Goal: Information Seeking & Learning: Learn about a topic

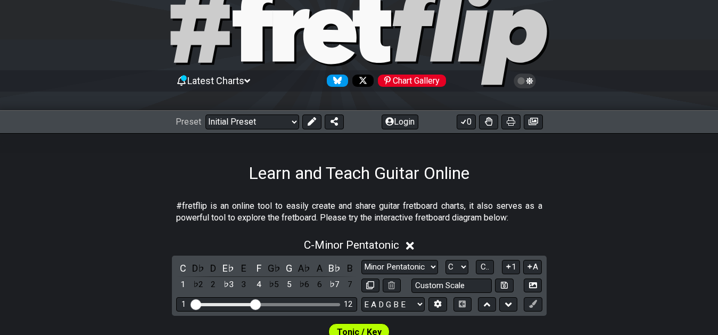
scroll to position [54, 0]
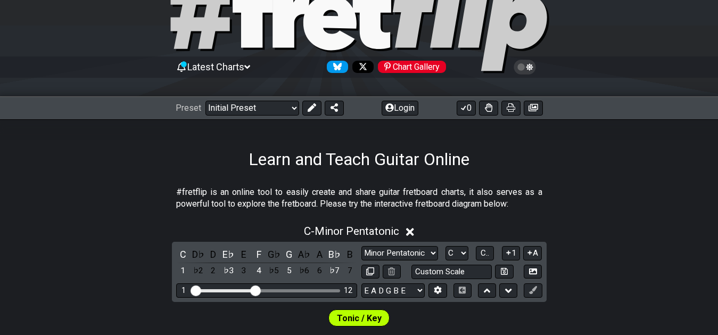
click at [410, 122] on div "Learn and Teach Guitar Online" at bounding box center [359, 144] width 718 height 50
click at [405, 109] on button "Login" at bounding box center [400, 108] width 37 height 15
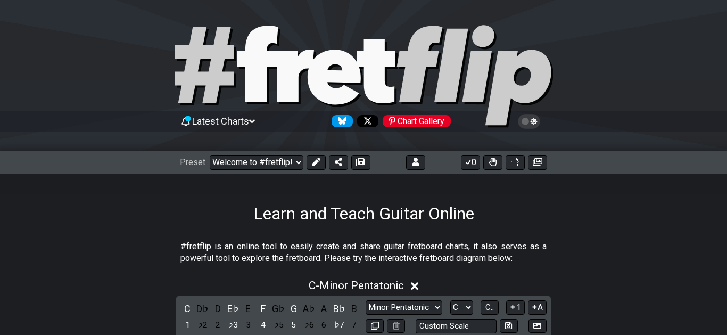
select select "C"
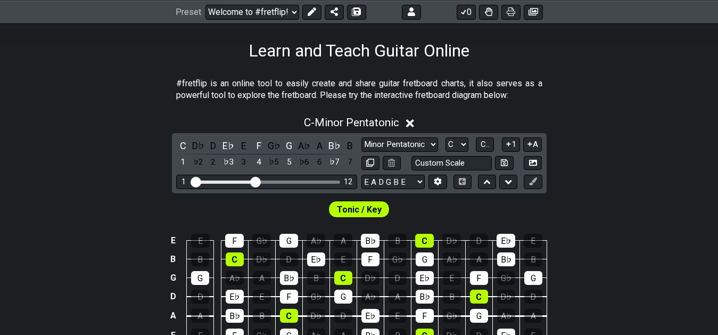
scroll to position [54, 0]
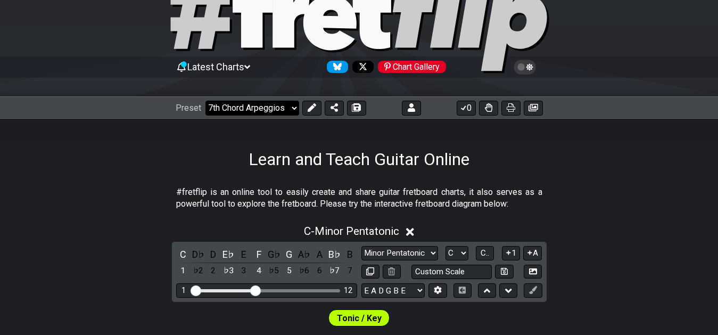
click option "7th Chord Arpeggios" at bounding box center [0, 0] width 0 height 0
select select "/welcome"
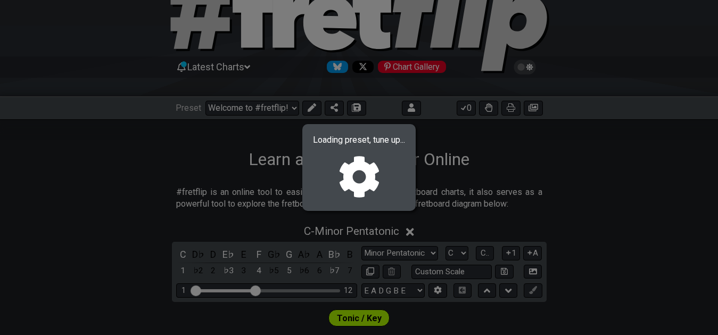
select select "F"
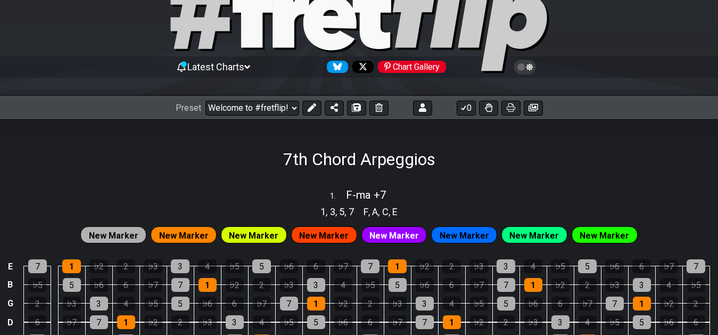
select select "/02F9A7NK"
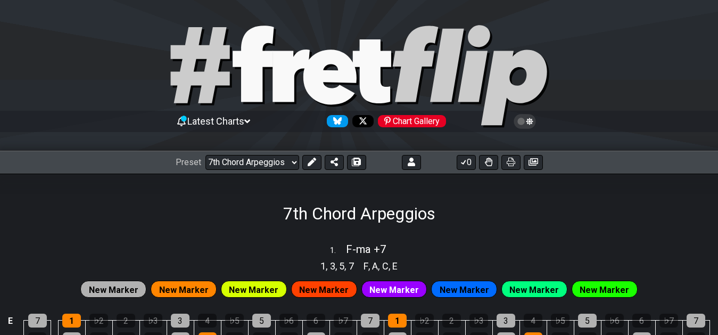
select select "/02F9A7NK"
select select "F"
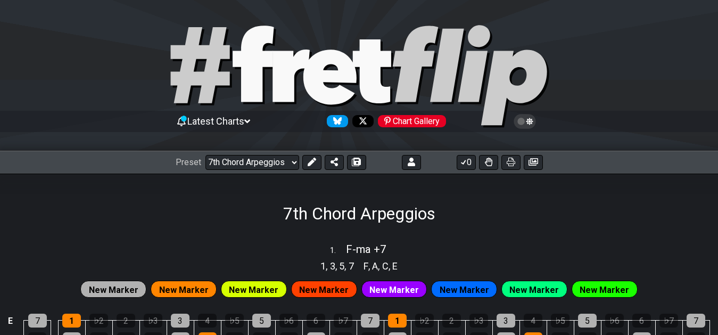
select select "F"
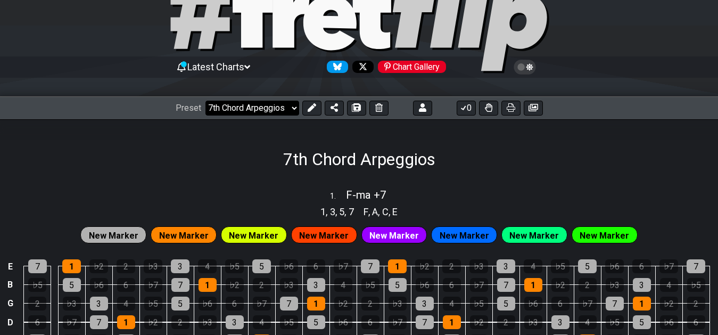
scroll to position [54, 0]
click option "XXX-01" at bounding box center [0, 0] width 0 height 0
select select "/02F9A7NK"
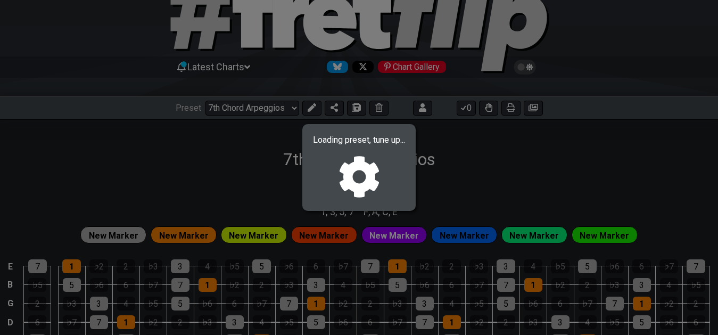
select select "F"
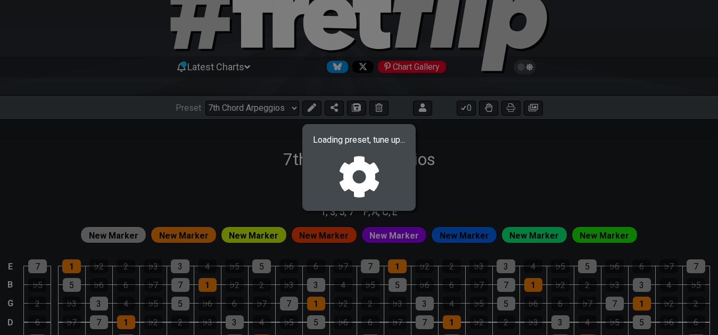
select select "F"
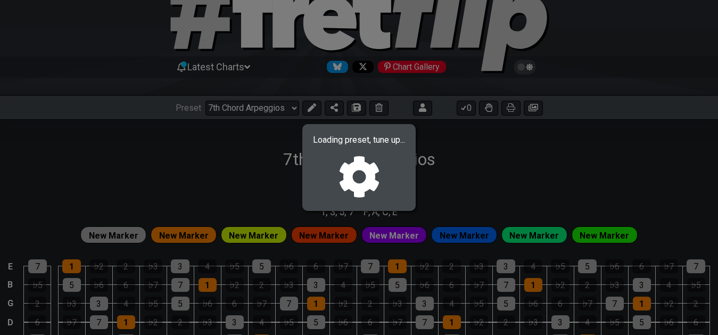
select select "F"
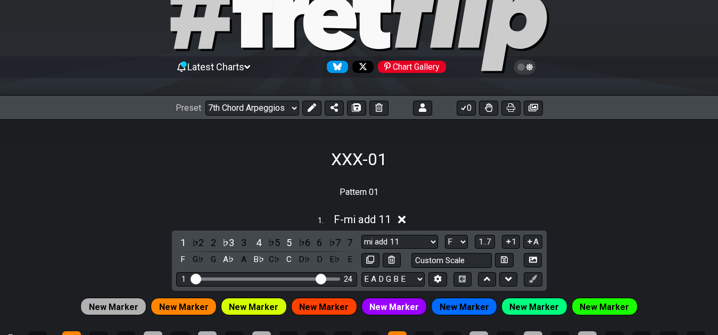
select select "/02YWF79B"
select select "ma -9 +9 #5 -7"
select select "ma #4 +6"
select select "sus +2 4 b6"
select select "mi +6"
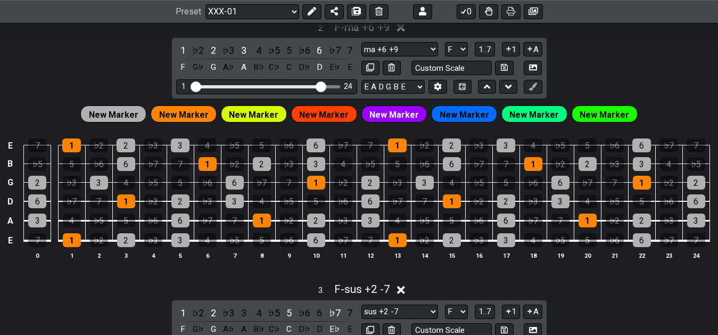
scroll to position [494, 0]
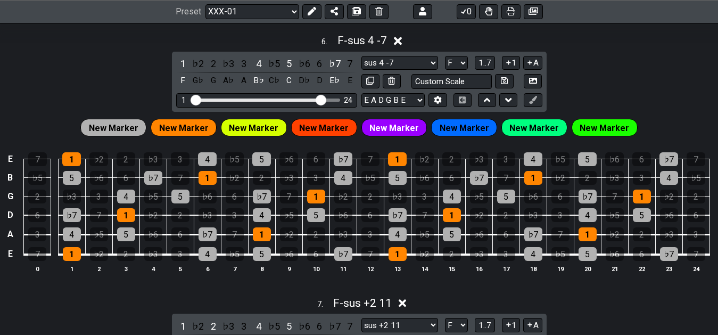
scroll to position [1560, 0]
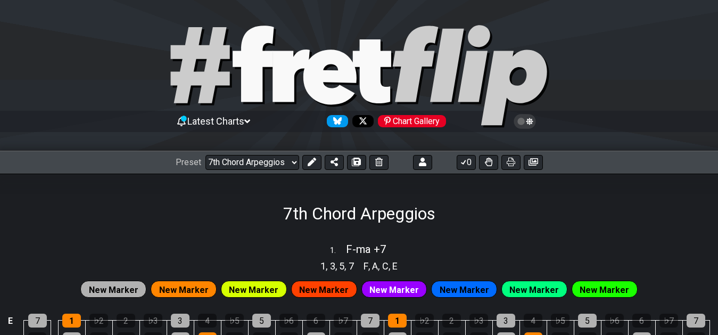
select select "/02F9A7NK"
select select "F"
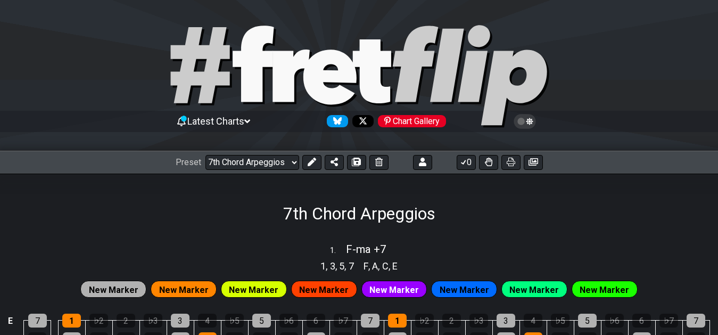
select select "F"
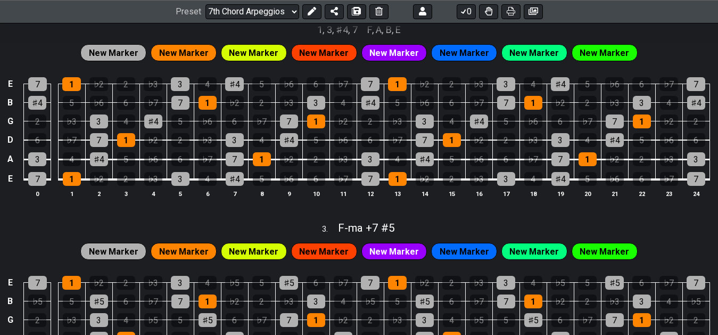
scroll to position [435, 0]
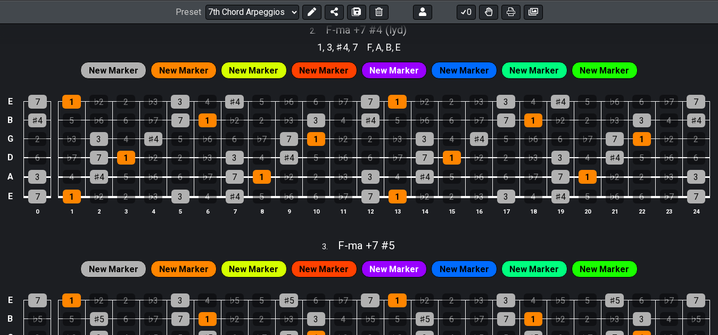
click at [362, 226] on div "E 7 1 ♭2 2 ♭3 3 4 ♯4 5 ♭6 6 ♭7 7 1 ♭2 2 ♭3 3 4 ♯4 5 ♭6 6 ♭7 7 B ♯4 5 ♭6 6 ♭7 7 …" at bounding box center [359, 156] width 718 height 150
